Goal: Check status

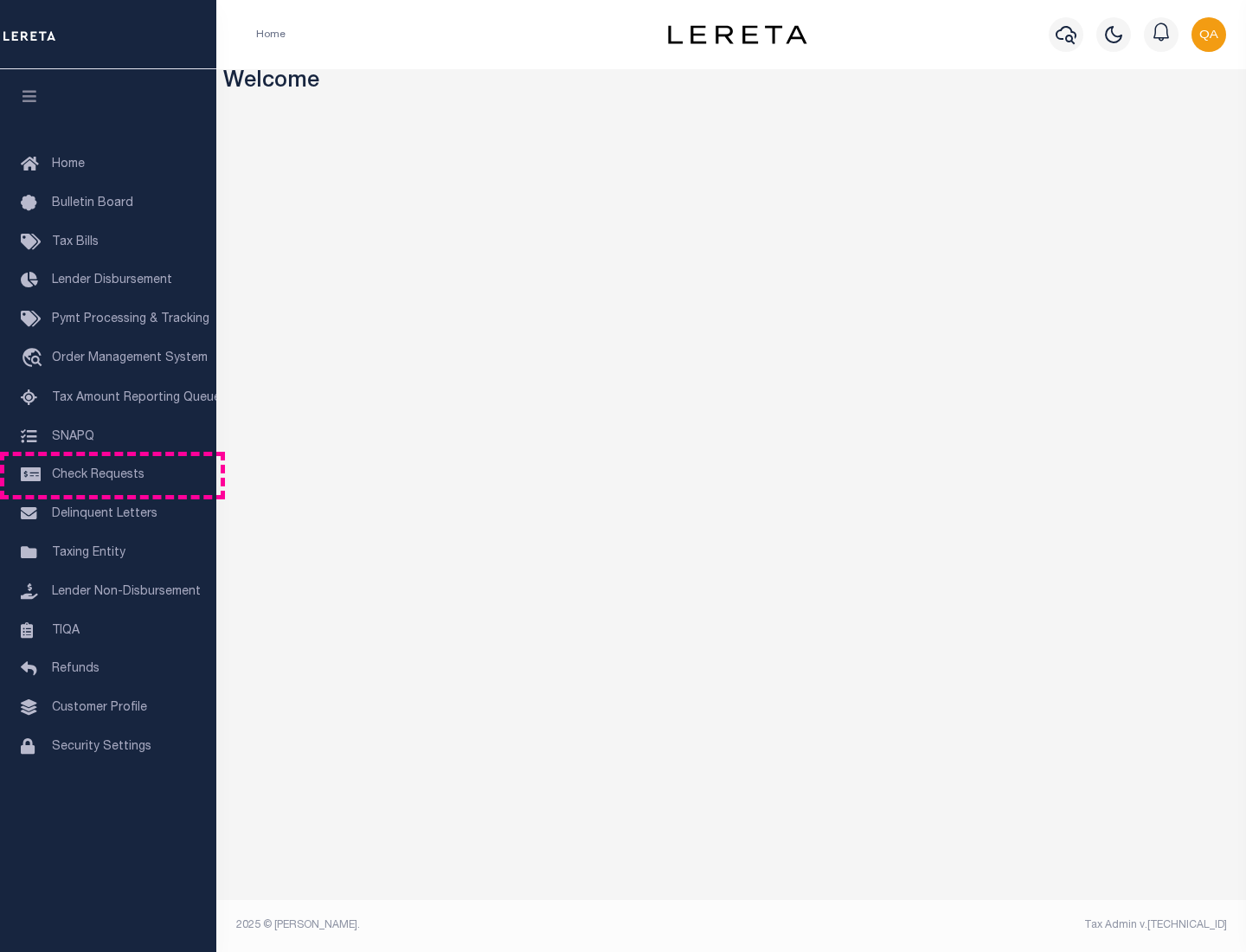
click at [108, 475] on span "Check Requests" at bounding box center [98, 475] width 92 height 12
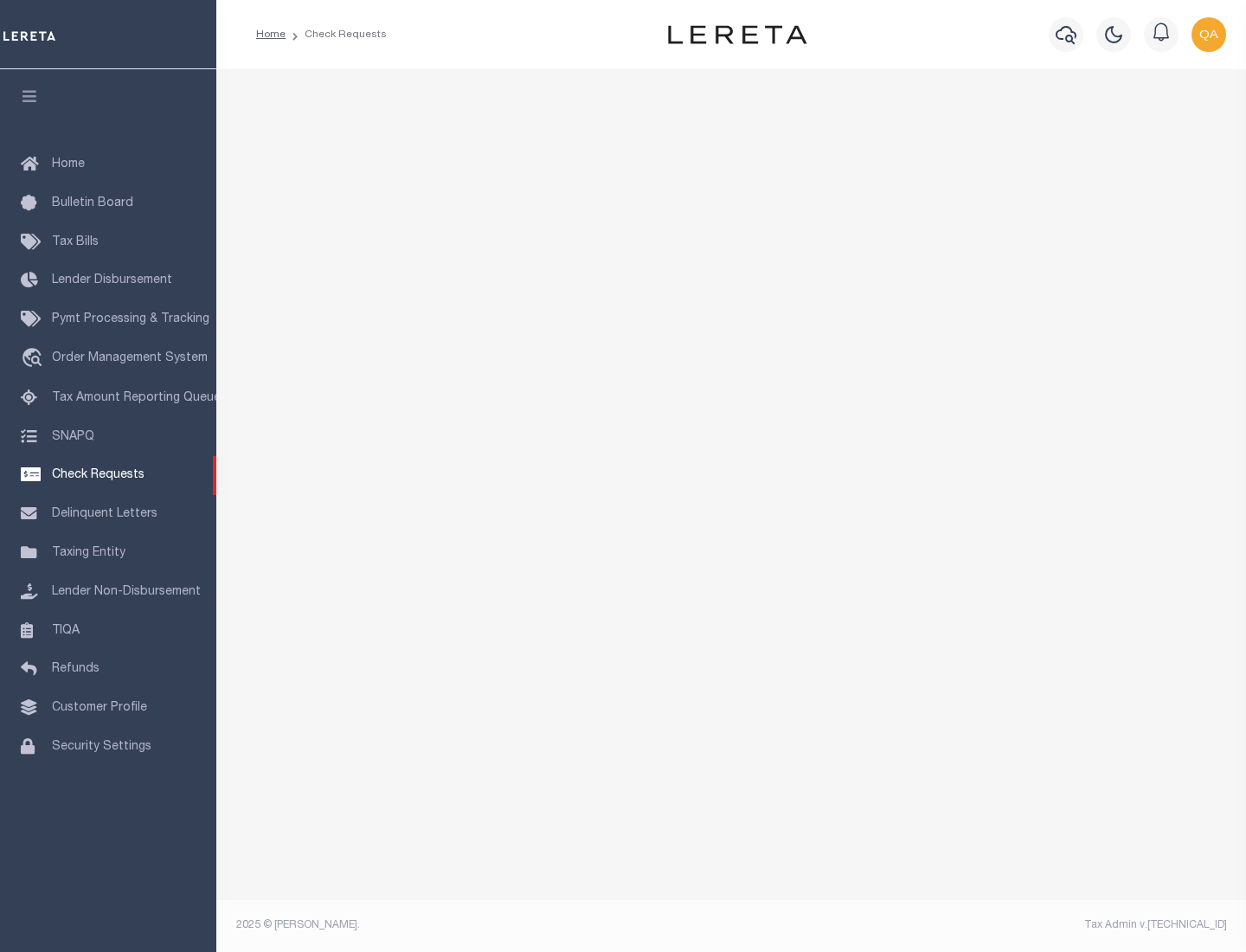
select select "50"
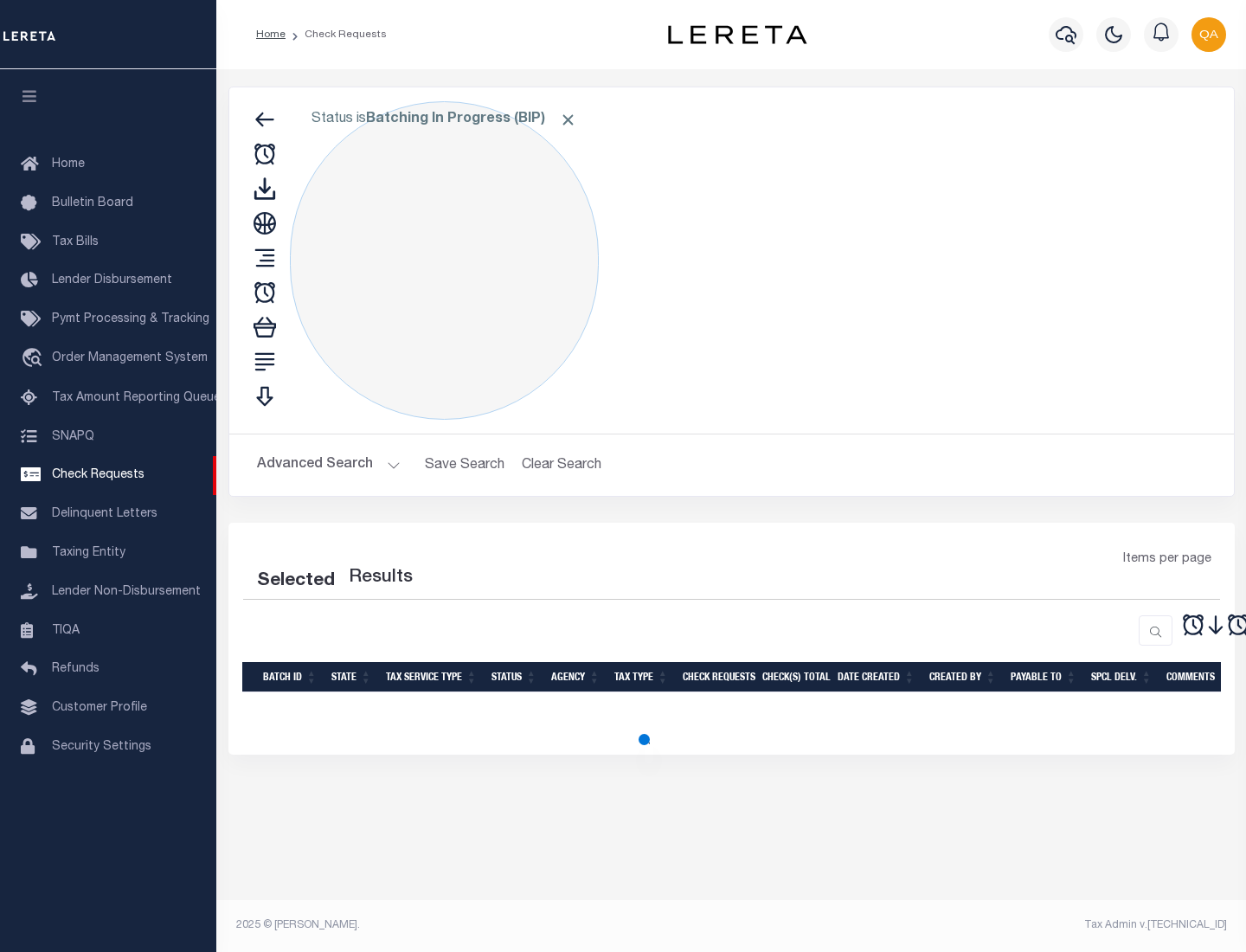
select select "50"
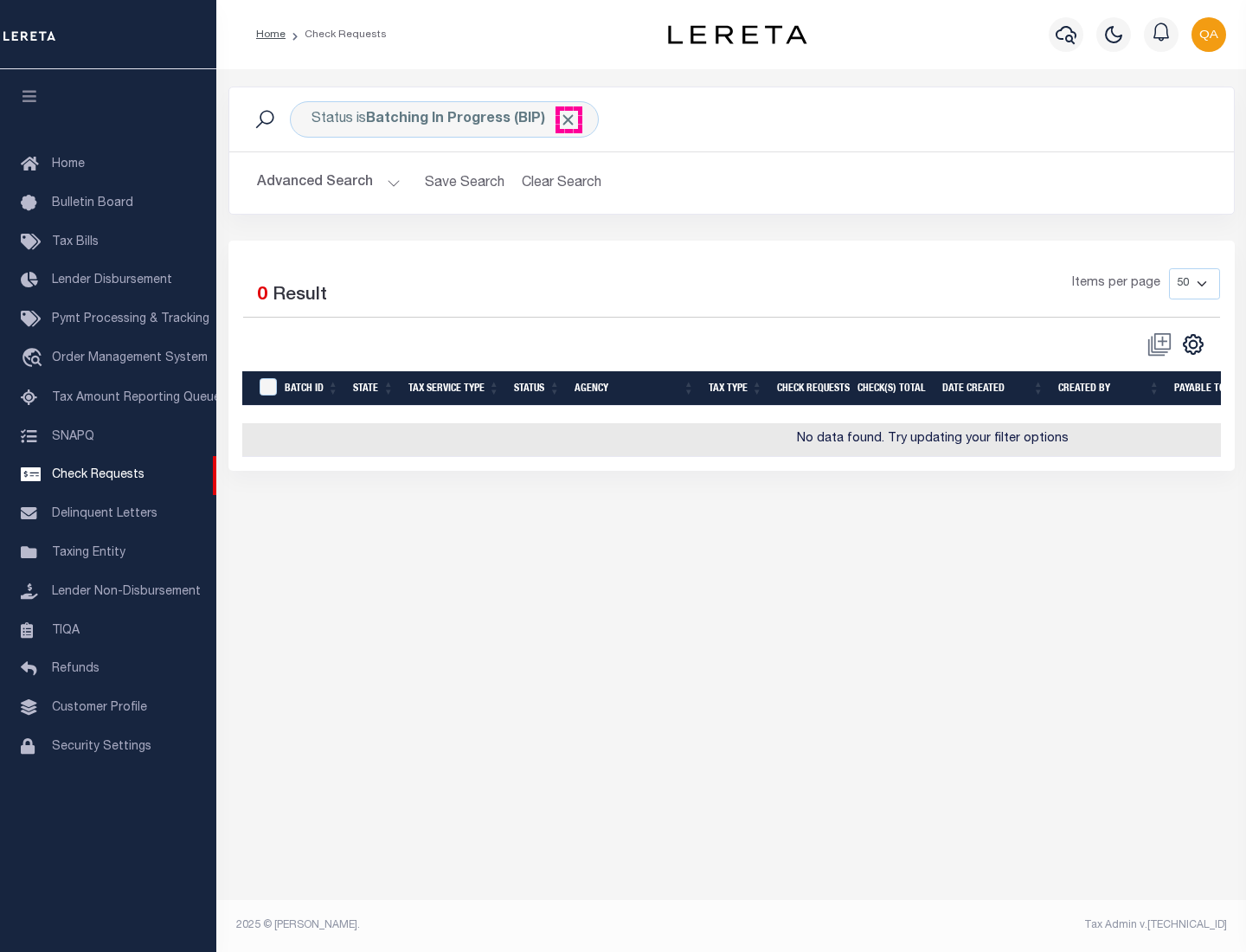
click at [568, 119] on span "Click to Remove" at bounding box center [567, 119] width 18 height 18
